Goal: Information Seeking & Learning: Find specific page/section

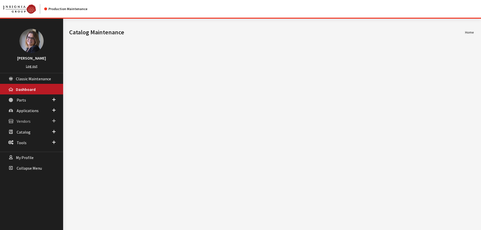
click at [55, 121] on span at bounding box center [53, 121] width 3 height 7
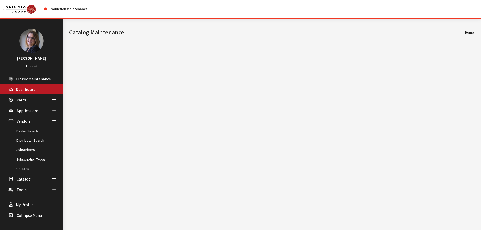
click at [33, 132] on link "Dealer Search" at bounding box center [31, 131] width 63 height 9
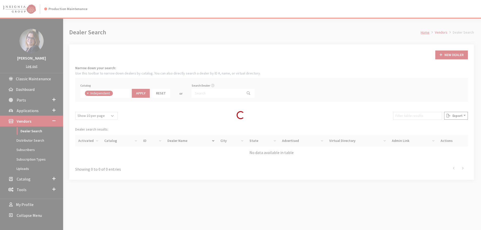
scroll to position [37, 0]
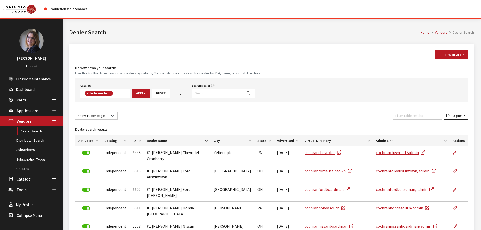
click at [87, 94] on span "×" at bounding box center [88, 93] width 2 height 5
select select
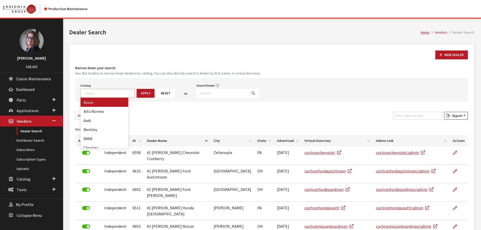
scroll to position [53, 0]
click at [95, 94] on textarea "Search" at bounding box center [110, 93] width 50 height 5
type textarea "yam"
select select "32"
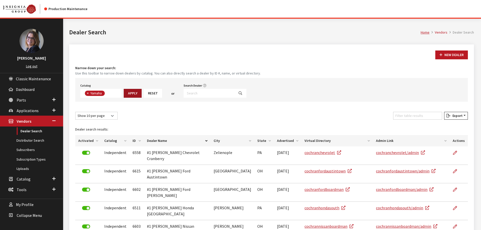
click at [131, 95] on button "Apply" at bounding box center [133, 93] width 18 height 9
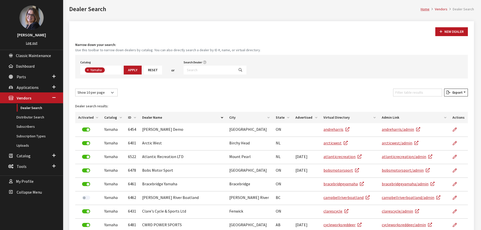
scroll to position [76, 0]
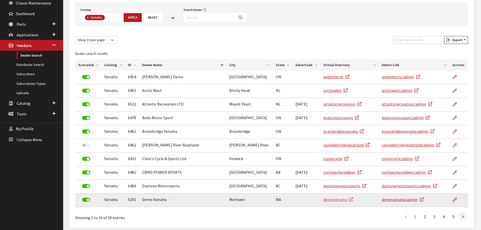
click at [339, 200] on link "demoyamaha" at bounding box center [339, 199] width 30 height 5
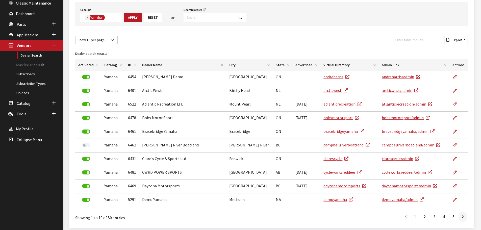
drag, startPoint x: 88, startPoint y: 17, endPoint x: 177, endPoint y: 20, distance: 89.5
click at [88, 17] on span "×" at bounding box center [88, 17] width 2 height 5
select select
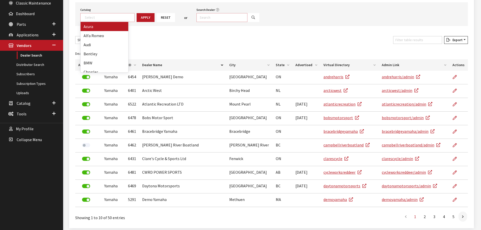
click at [202, 17] on input "Search Dealer" at bounding box center [222, 17] width 51 height 9
type input "flow&"
select select
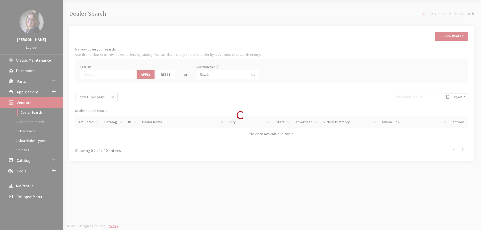
scroll to position [19, 0]
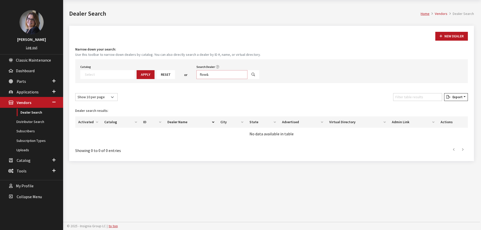
click at [209, 77] on input "flow&" at bounding box center [222, 74] width 51 height 9
type input "flow*"
select select
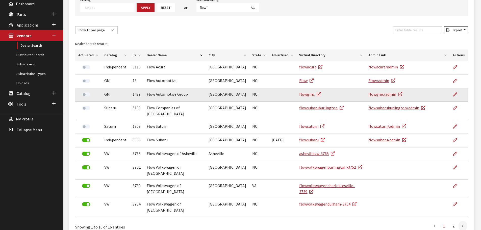
scroll to position [94, 0]
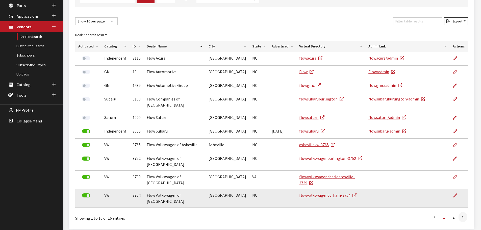
click at [310, 203] on td "flowvolkswagendurham-3754" at bounding box center [330, 198] width 69 height 18
click at [311, 198] on link "flowvolkswagendurham-3754" at bounding box center [327, 195] width 57 height 5
